Goal: Information Seeking & Learning: Understand process/instructions

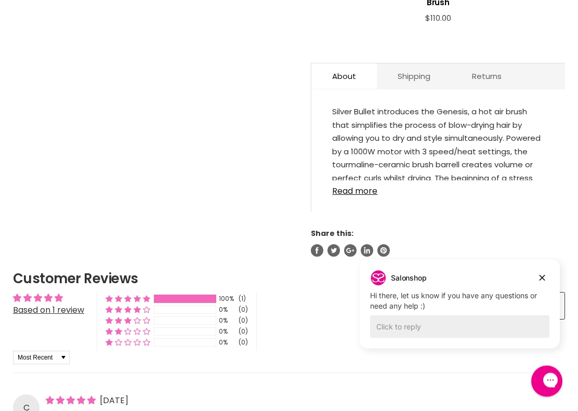
scroll to position [554, 0]
click at [371, 196] on link "Read more" at bounding box center [438, 188] width 212 height 16
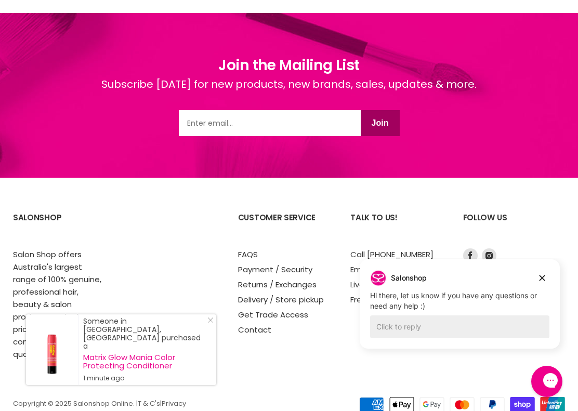
scroll to position [1745, 0]
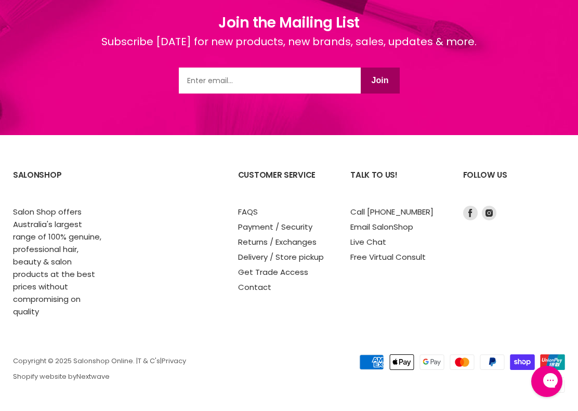
click at [543, 274] on div "Follow us Find us on Facebook Find us on Instagram" at bounding box center [514, 239] width 102 height 155
click at [323, 251] on link "Delivery / Store pickup" at bounding box center [281, 256] width 86 height 11
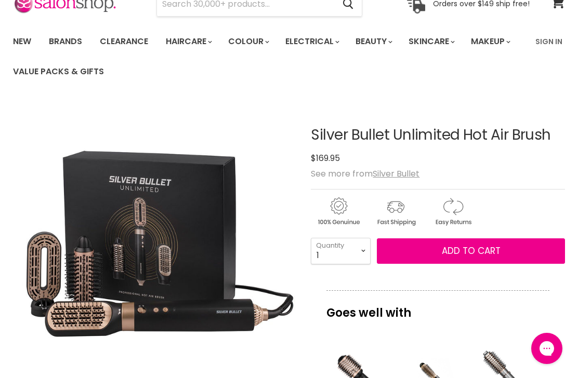
scroll to position [38, 0]
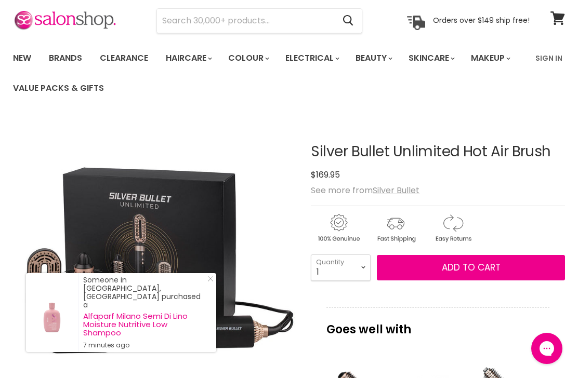
click at [86, 180] on img "Silver Bullet Unlimited Hot Air Brush image. Click or Scroll to Zoom." at bounding box center [155, 259] width 284 height 284
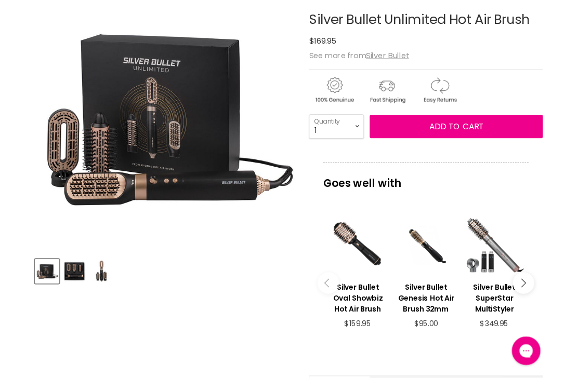
scroll to position [0, 0]
